Goal: Information Seeking & Learning: Learn about a topic

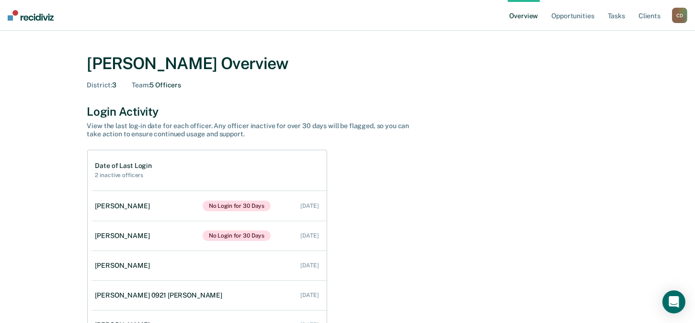
click at [436, 180] on div "Date of Last Login 2 inactive officers [PERSON_NAME] No Login for 30 Days [DATE…" at bounding box center [347, 246] width 521 height 193
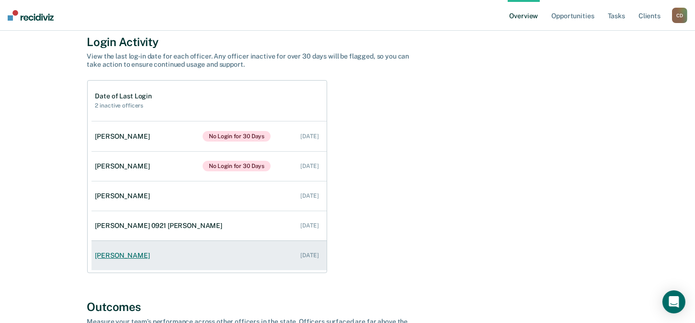
scroll to position [48, 0]
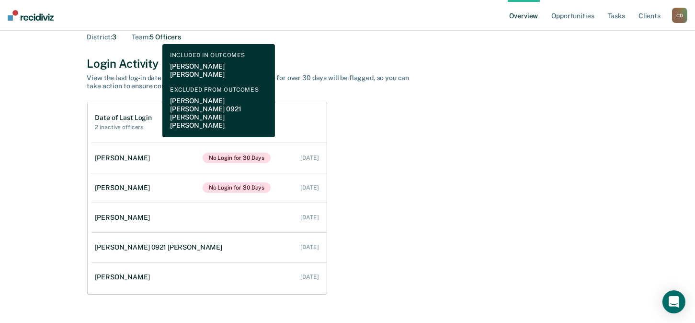
click at [155, 37] on div "Team : 5 Officers" at bounding box center [156, 37] width 49 height 8
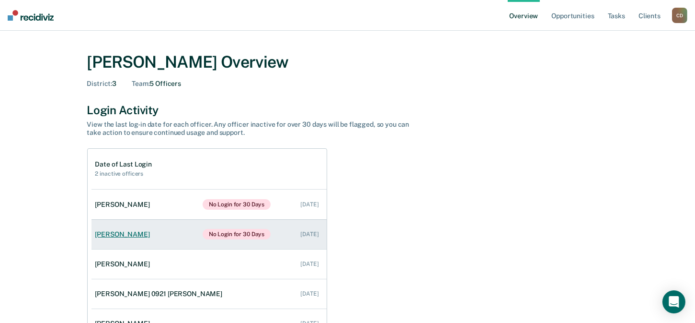
scroll to position [0, 0]
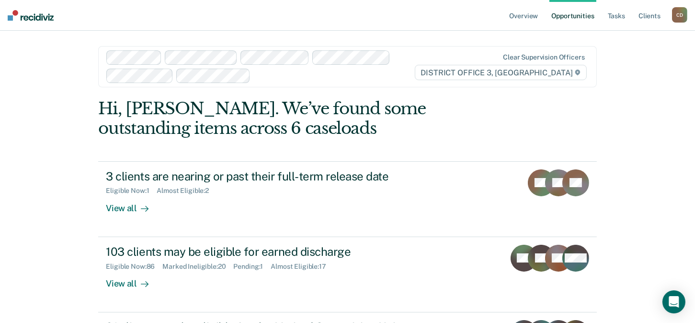
click at [676, 14] on div "C D" at bounding box center [679, 14] width 15 height 15
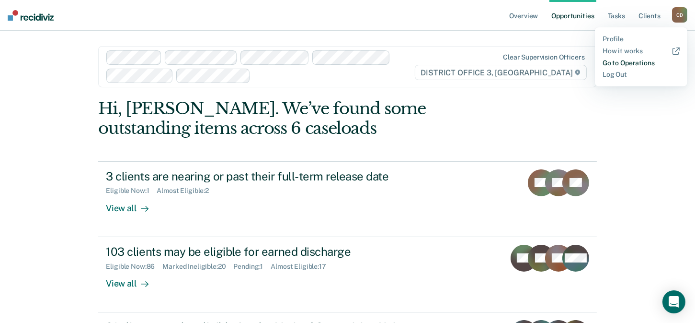
click at [622, 64] on link "Go to Operations" at bounding box center [641, 63] width 77 height 8
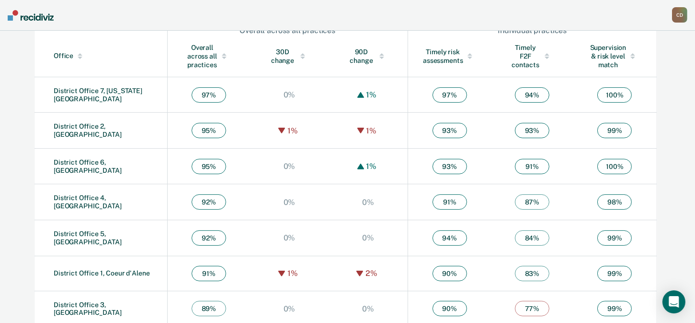
scroll to position [353, 0]
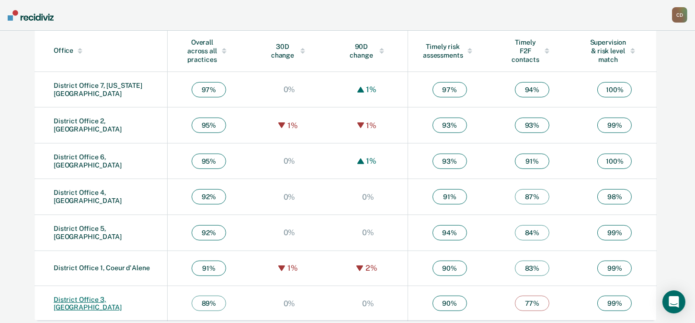
click at [102, 296] on link "District Office 3, Caldwell" at bounding box center [88, 303] width 68 height 16
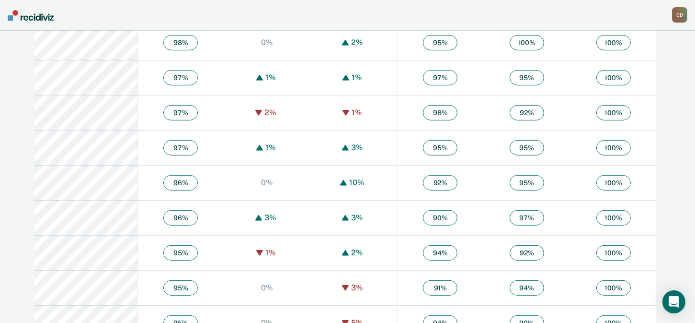
scroll to position [623, 0]
